Goal: Find specific page/section: Find specific page/section

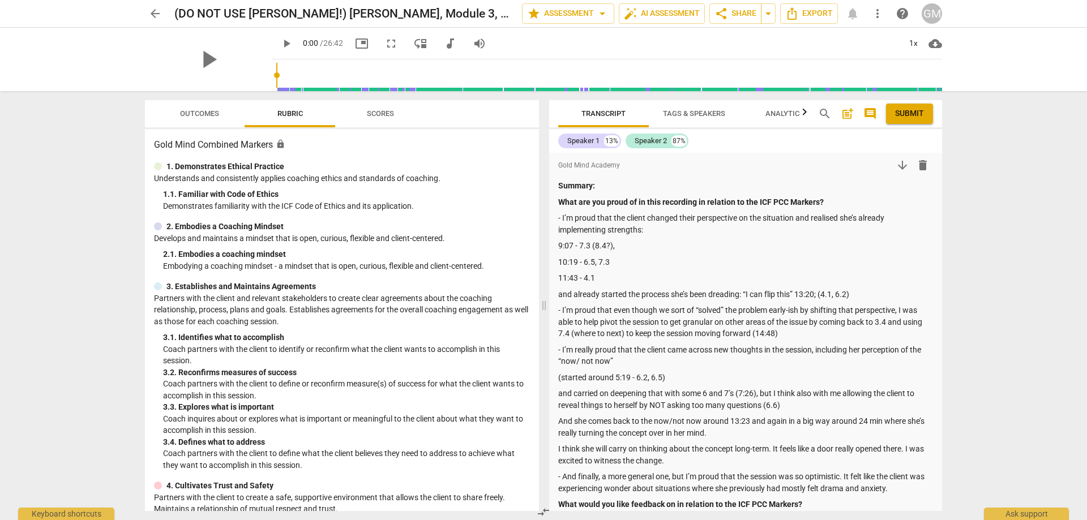
click at [151, 11] on span "arrow_back" at bounding box center [155, 14] width 14 height 14
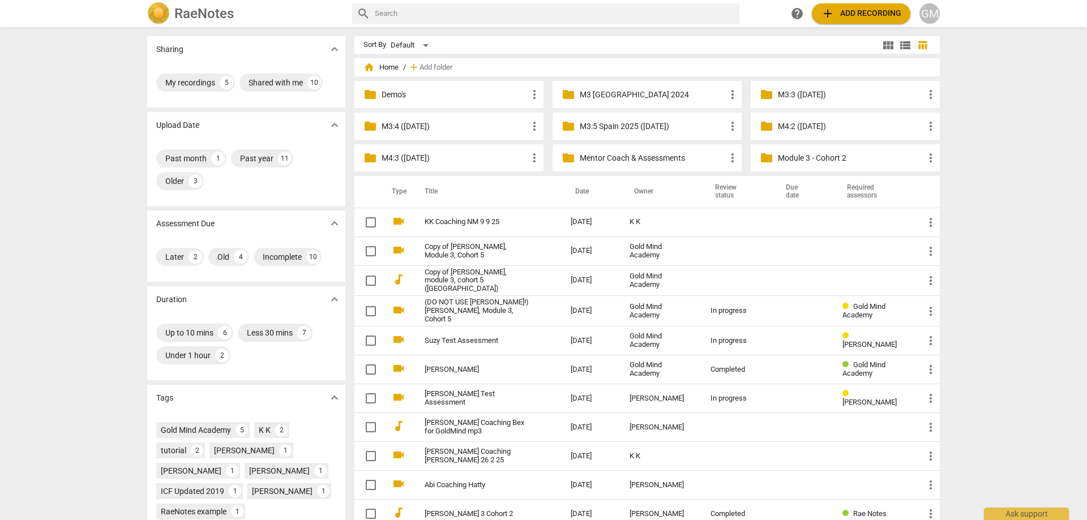
click at [639, 163] on p "Mentor Coach & Assessments" at bounding box center [653, 158] width 146 height 12
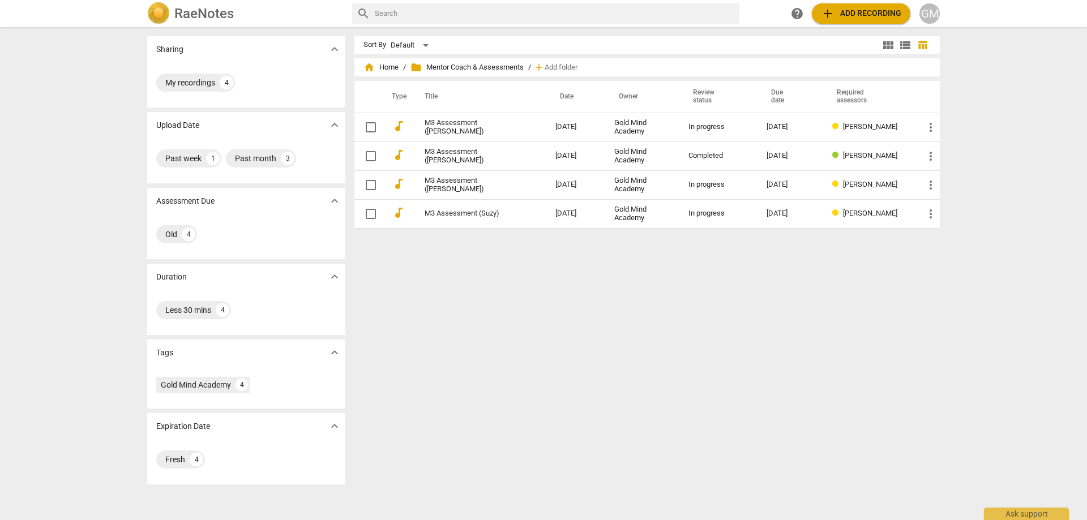
click at [695, 331] on div "Sort By Default view_module view_list table_chart home Home / folder Mentor Coa…" at bounding box center [652, 273] width 595 height 475
click at [650, 331] on div "Sort By Default view_module view_list table_chart home Home / folder Mentor Coa…" at bounding box center [652, 273] width 595 height 475
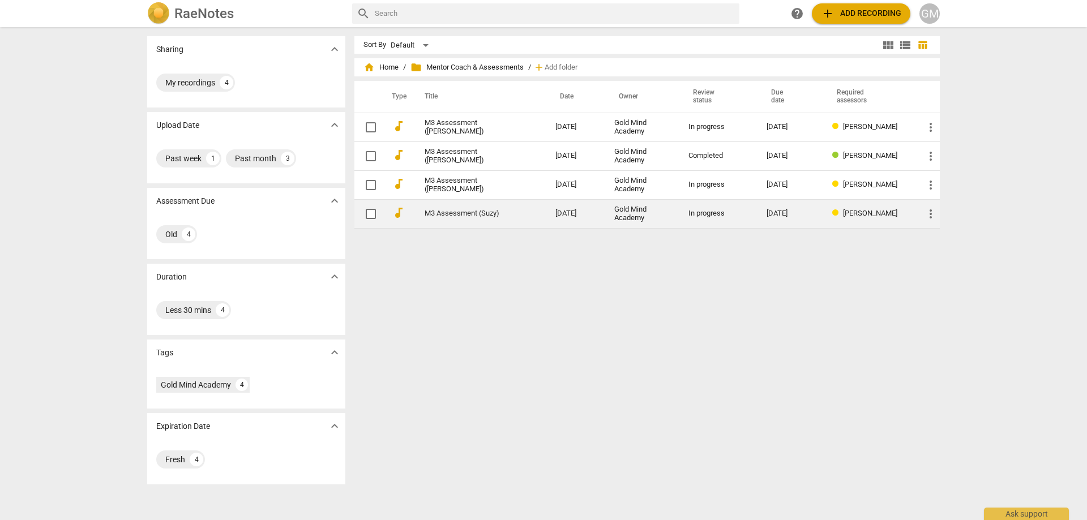
click at [643, 211] on div "Gold Mind Academy" at bounding box center [642, 214] width 56 height 17
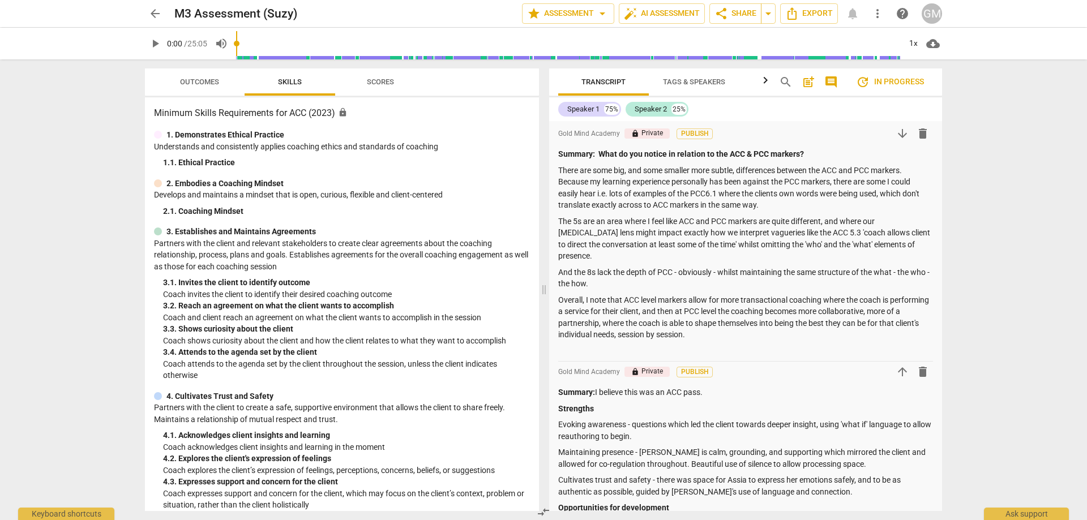
click at [153, 12] on span "arrow_back" at bounding box center [155, 14] width 14 height 14
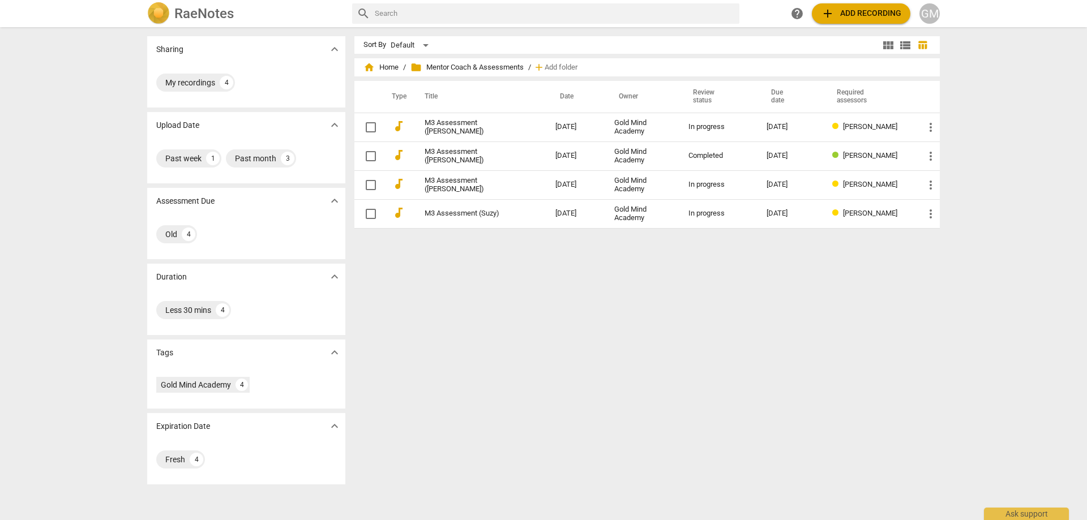
click at [669, 388] on div "Sort By Default view_module view_list table_chart home Home / folder Mentor Coa…" at bounding box center [652, 273] width 595 height 475
click at [647, 369] on div "Sort By Default view_module view_list table_chart home Home / folder Mentor Coa…" at bounding box center [652, 273] width 595 height 475
